Goal: Find specific page/section: Find specific page/section

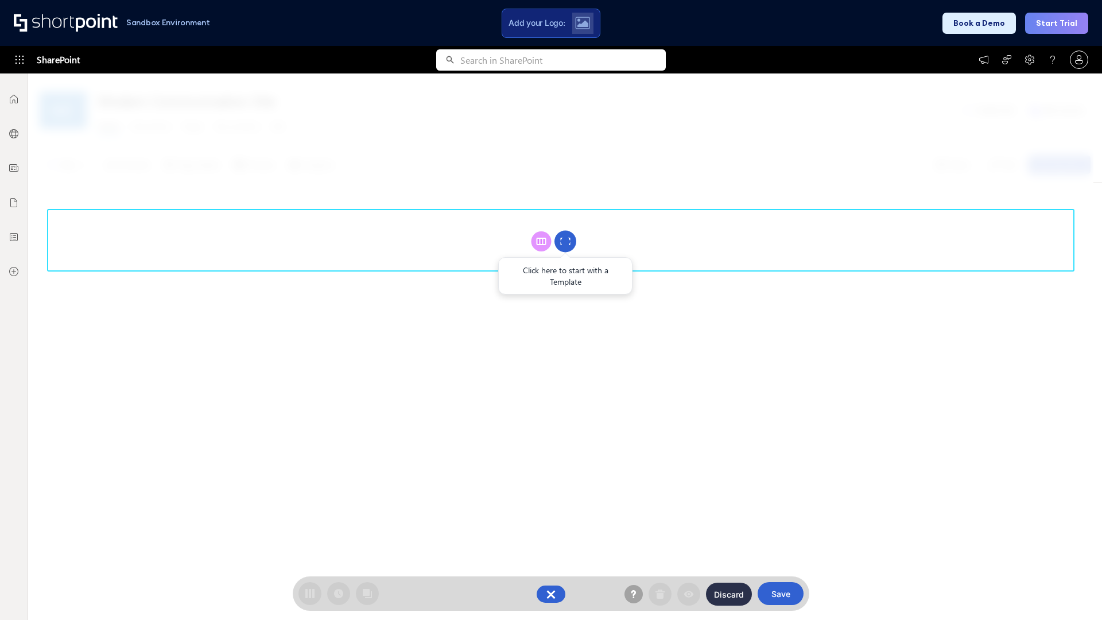
click at [565, 241] on circle at bounding box center [565, 242] width 22 height 22
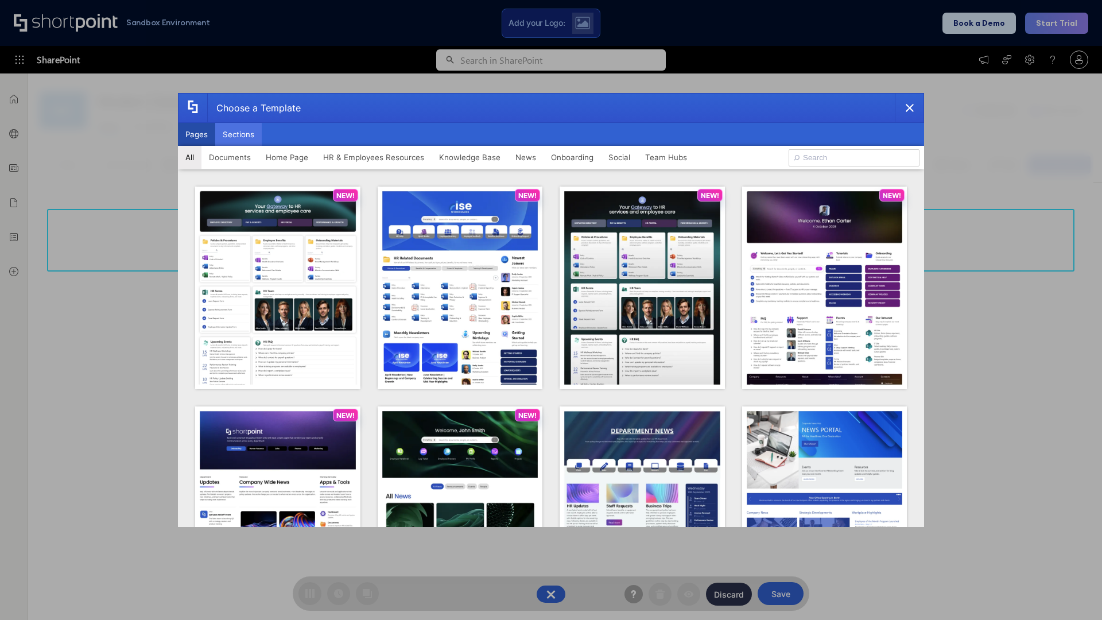
click at [238, 134] on button "Sections" at bounding box center [238, 134] width 46 height 23
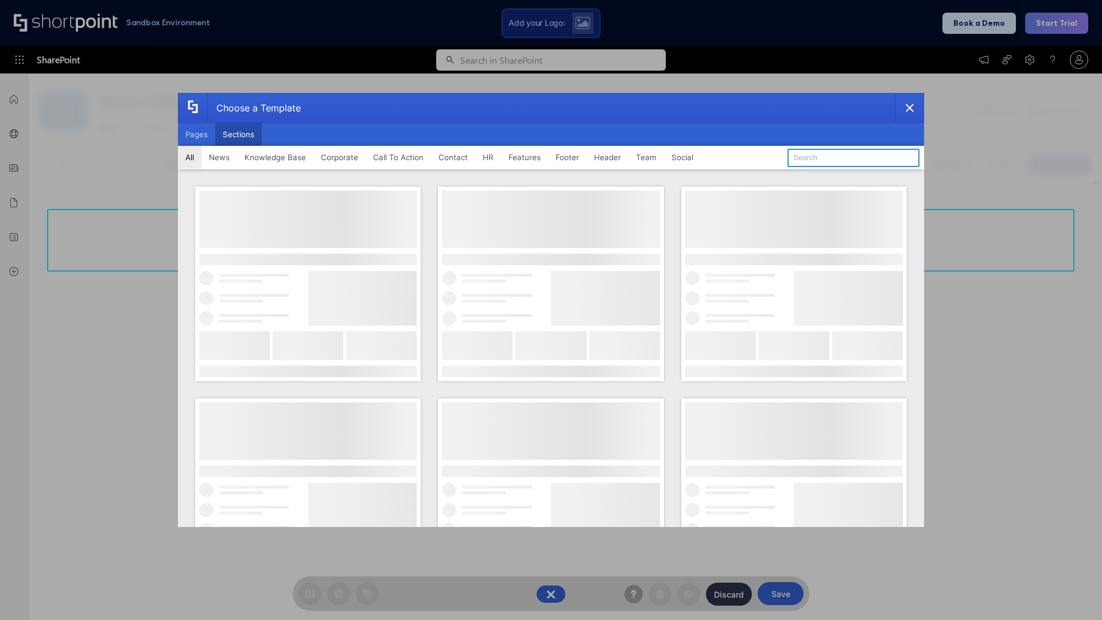
type input "Service Block 3"
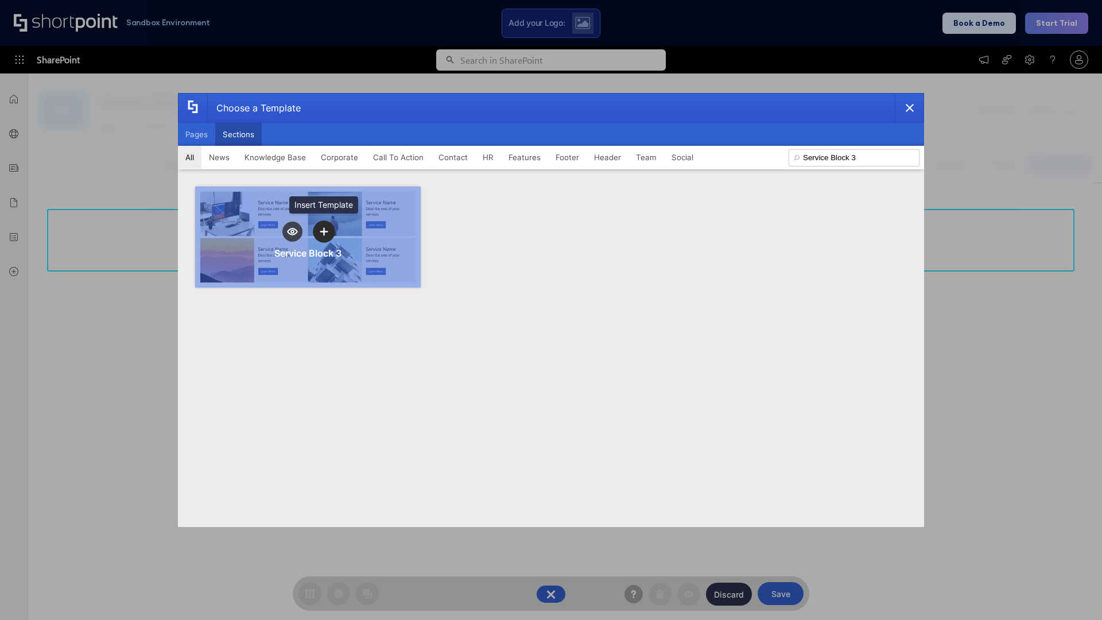
click at [324, 231] on icon "template selector" at bounding box center [324, 231] width 8 height 8
